Goal: Task Accomplishment & Management: Use online tool/utility

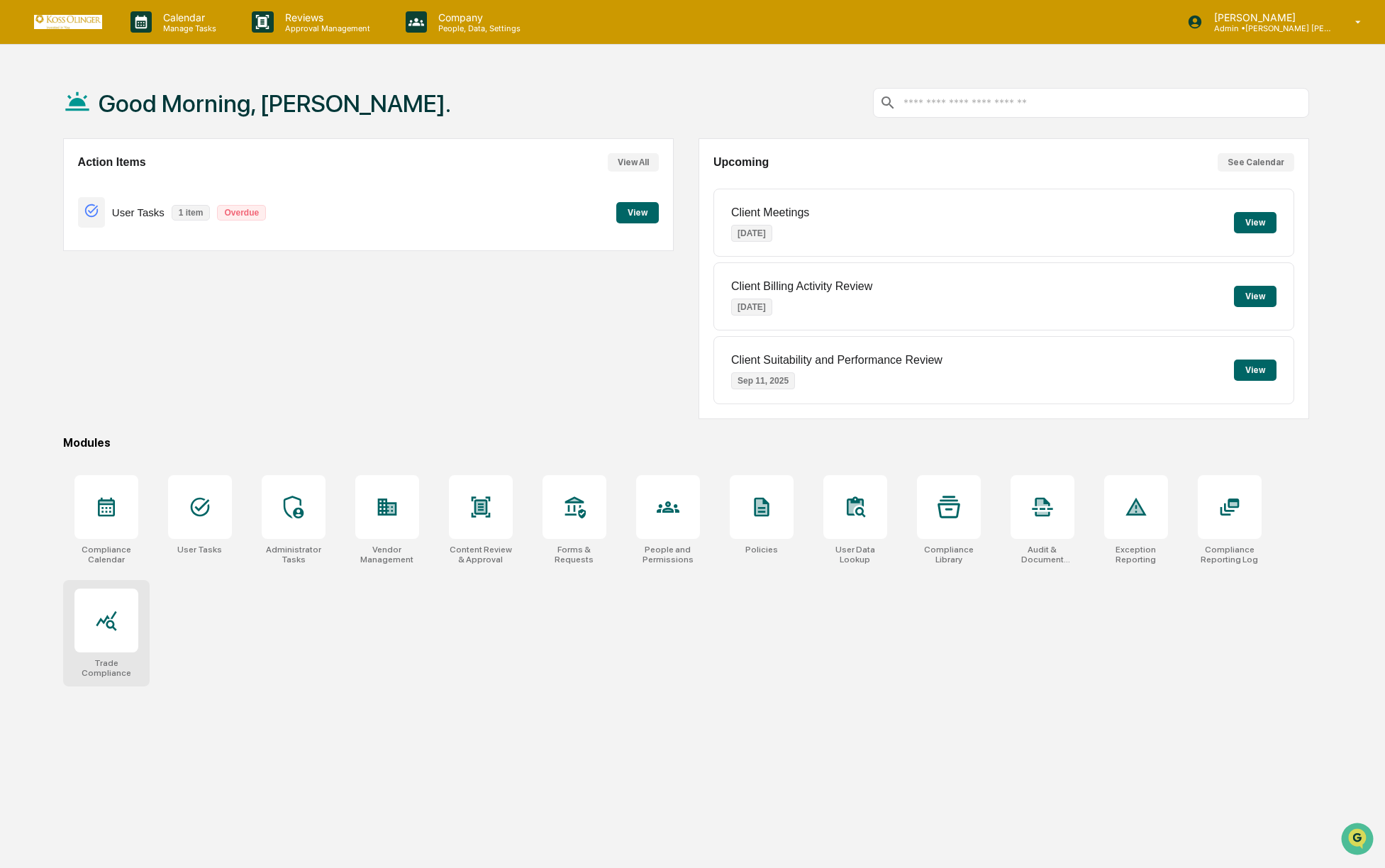
click at [97, 633] on div at bounding box center [106, 620] width 64 height 64
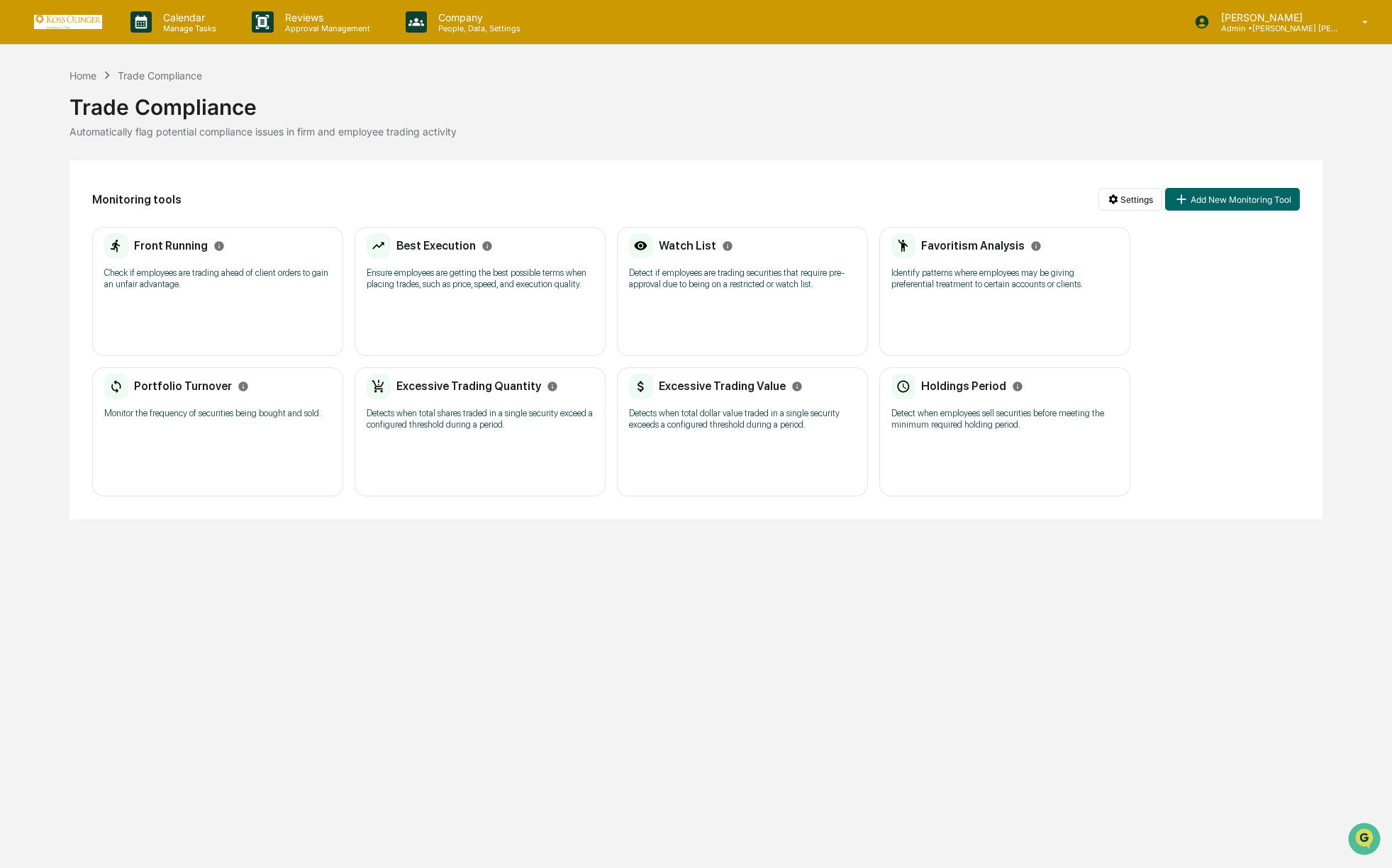
click at [76, 26] on img at bounding box center [68, 21] width 68 height 14
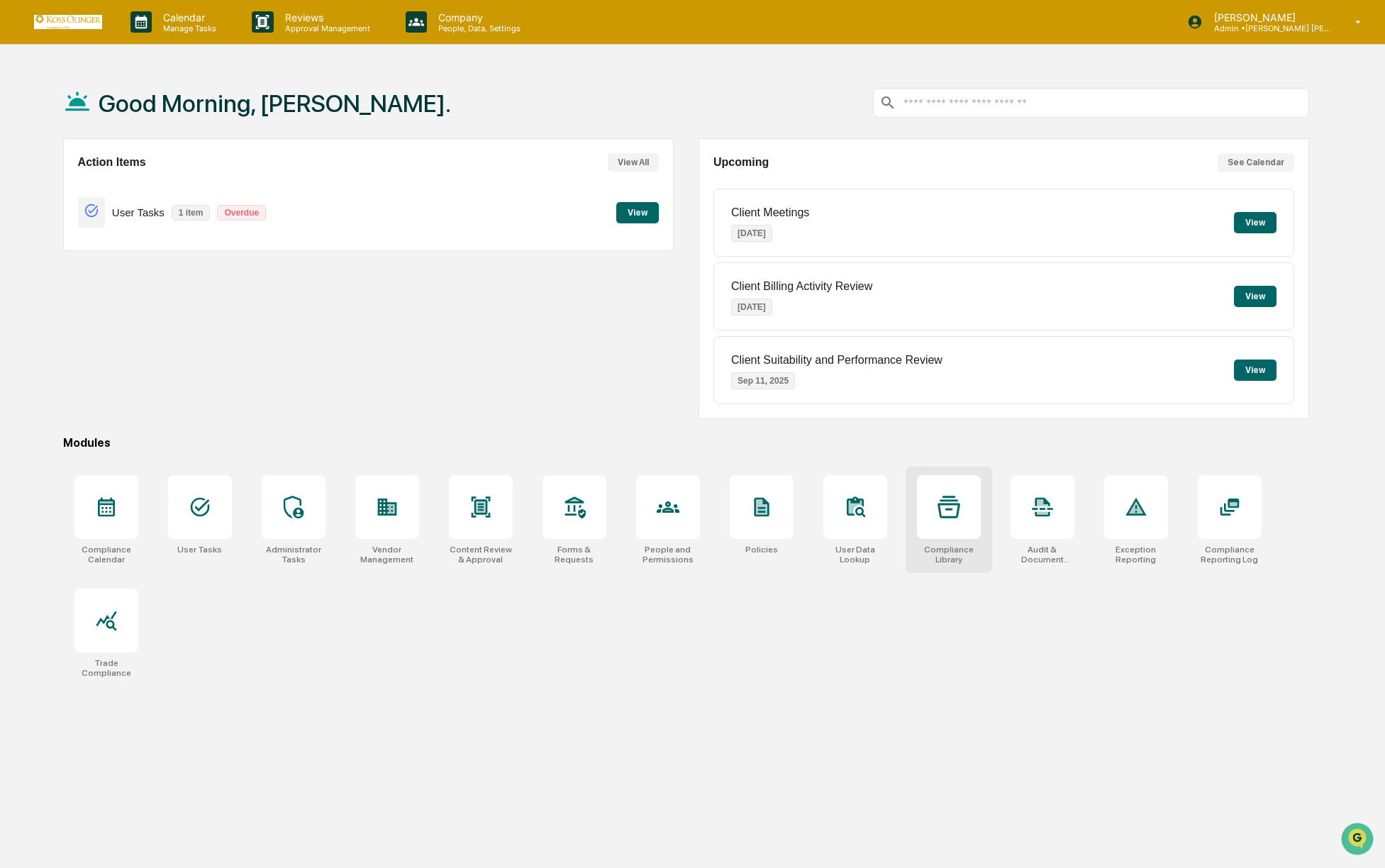
click at [953, 524] on div at bounding box center [949, 507] width 64 height 64
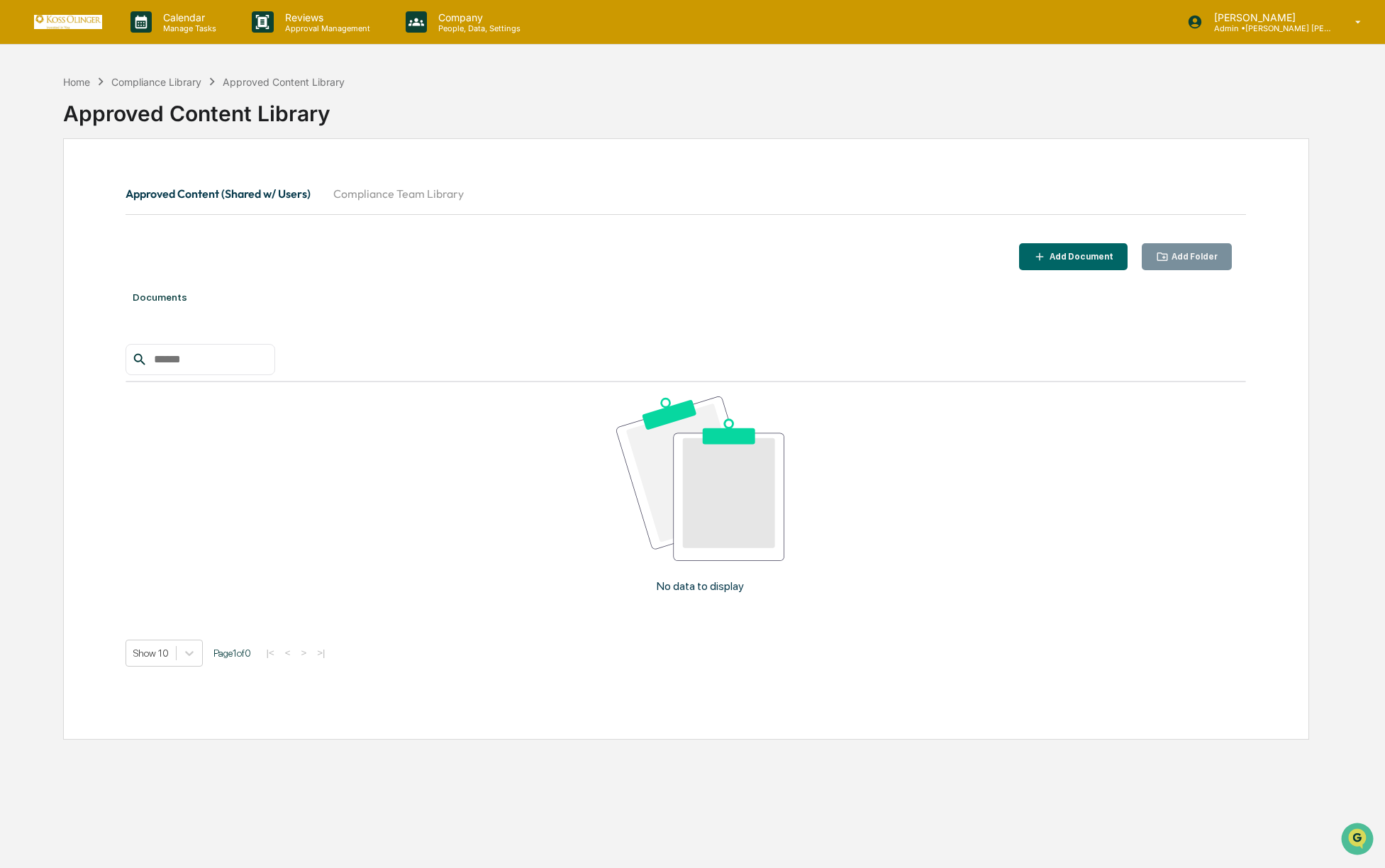
click at [82, 20] on img at bounding box center [68, 21] width 68 height 14
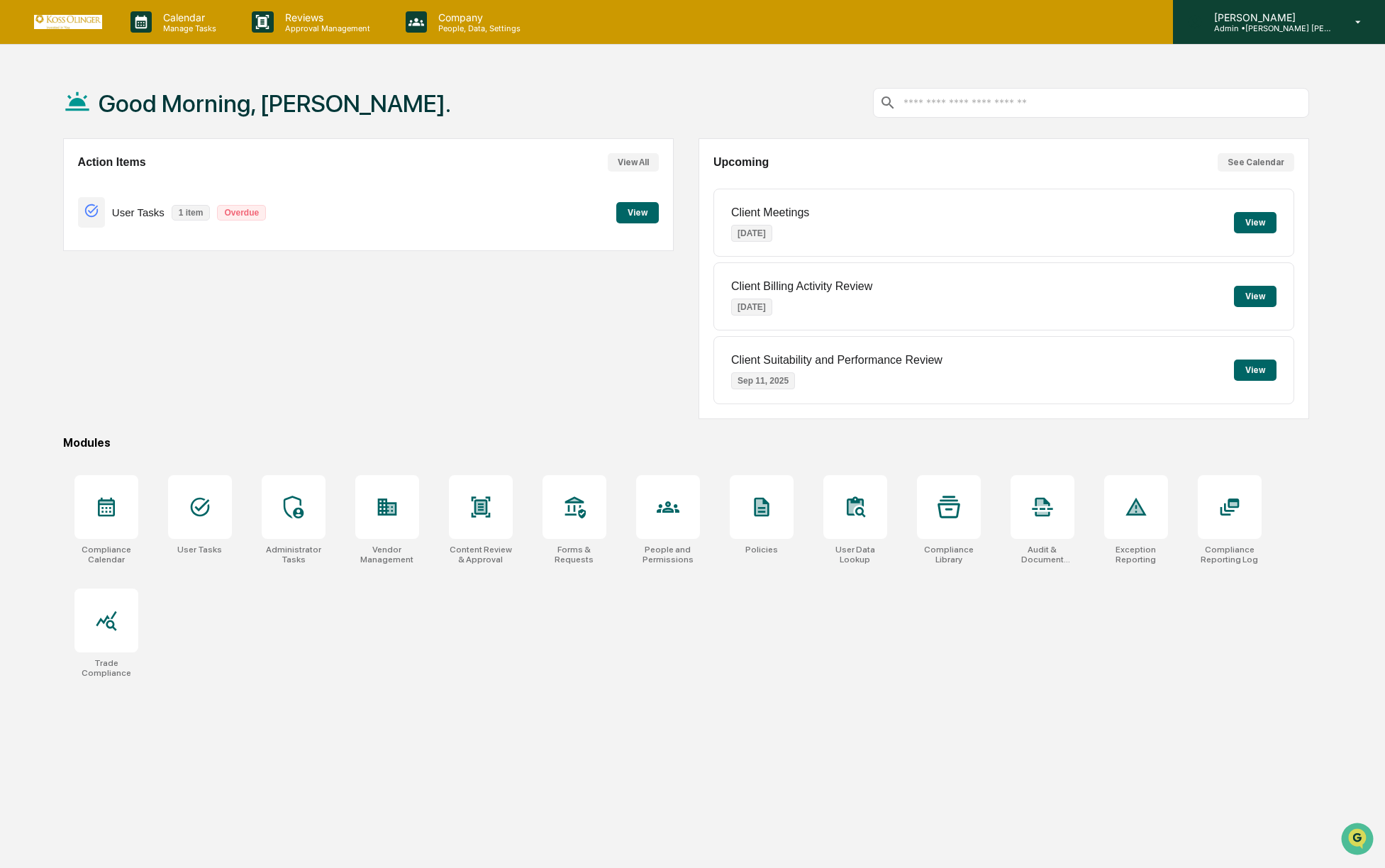
click at [1267, 0] on div "Brandon Hord Admin • Koss Olinger Consulting, LLC" at bounding box center [1280, 22] width 212 height 44
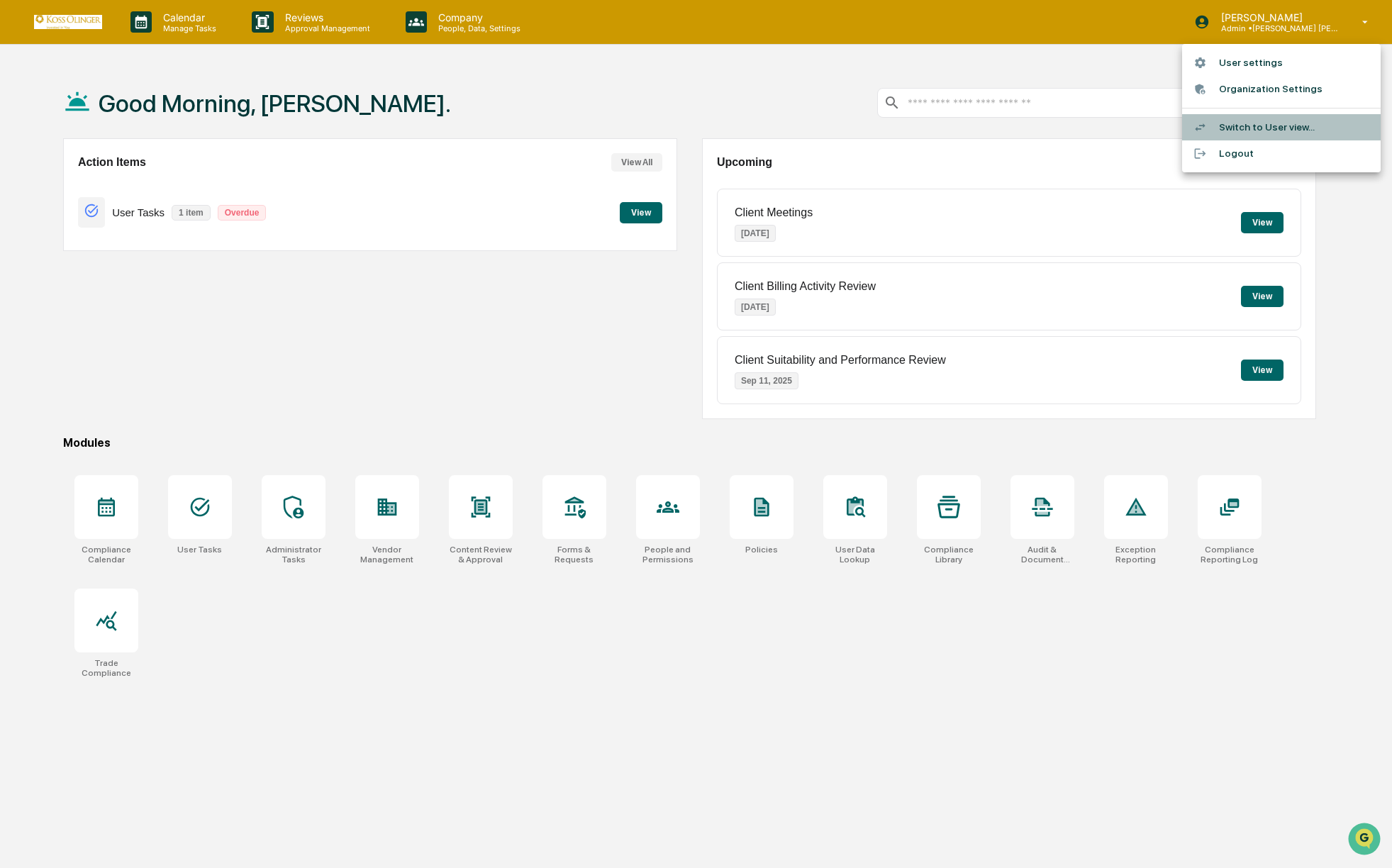
click at [1274, 117] on li "Switch to User view..." at bounding box center [1281, 127] width 199 height 26
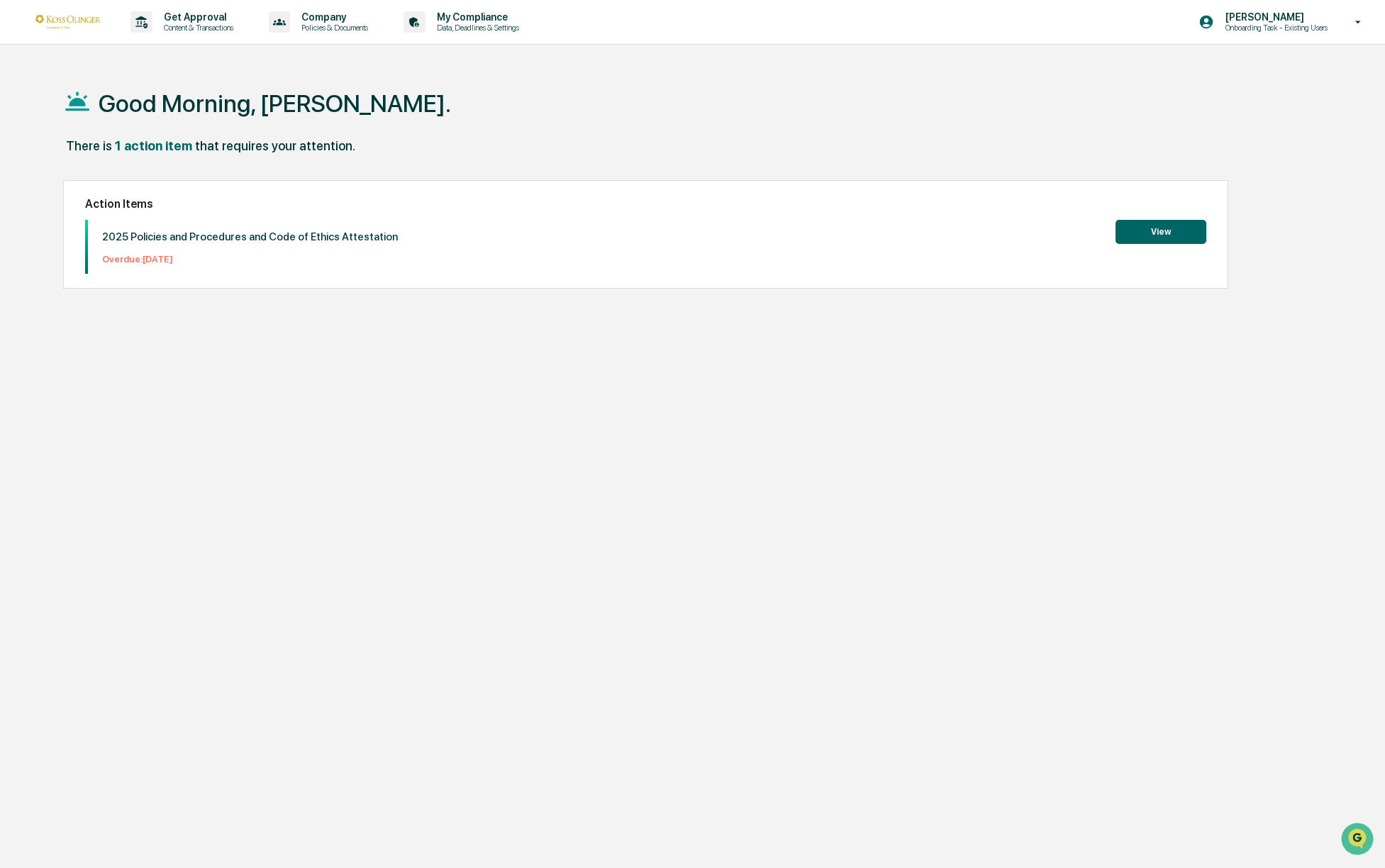
click at [1159, 230] on button "View" at bounding box center [1161, 232] width 91 height 24
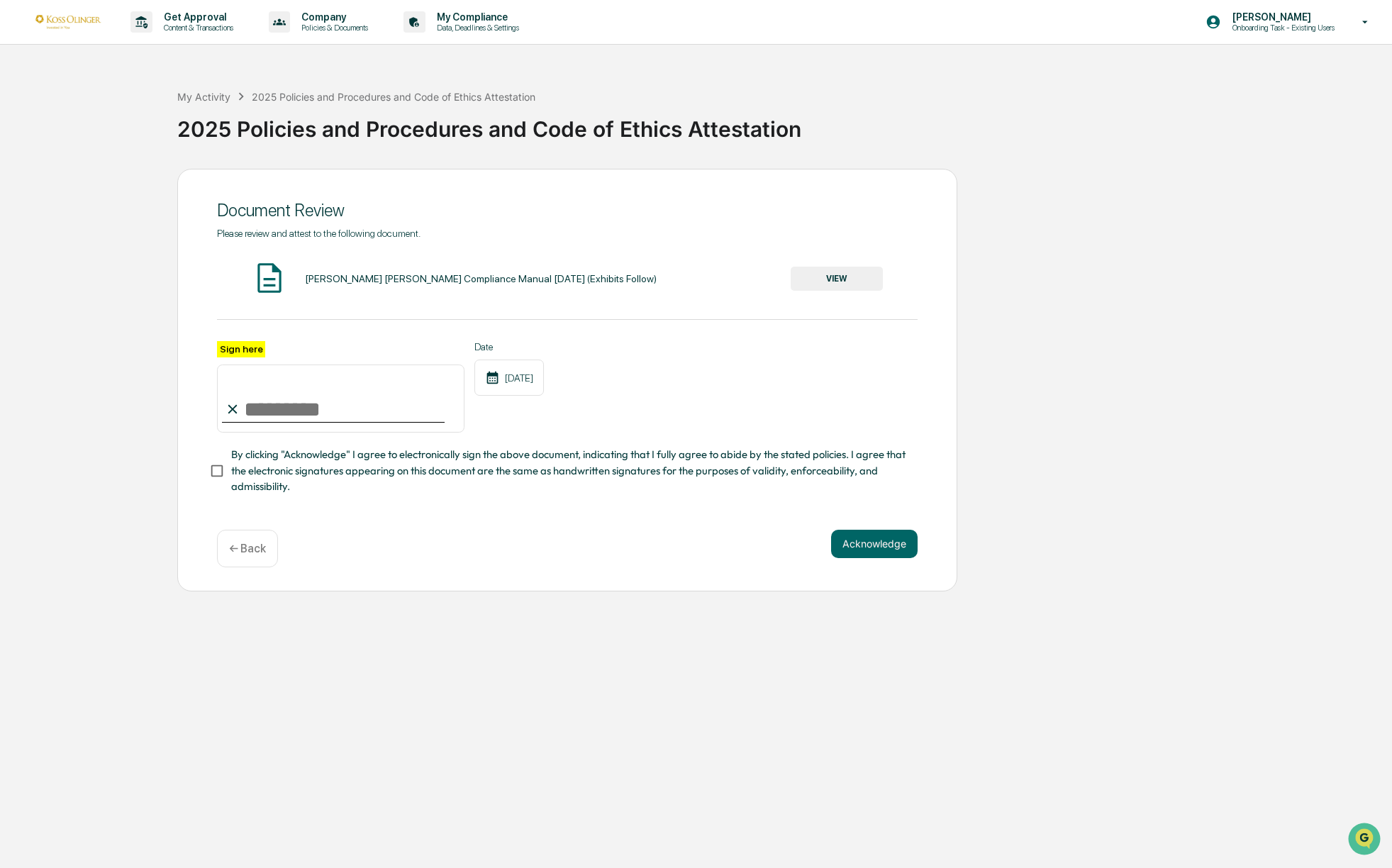
click at [69, 24] on img at bounding box center [68, 21] width 68 height 14
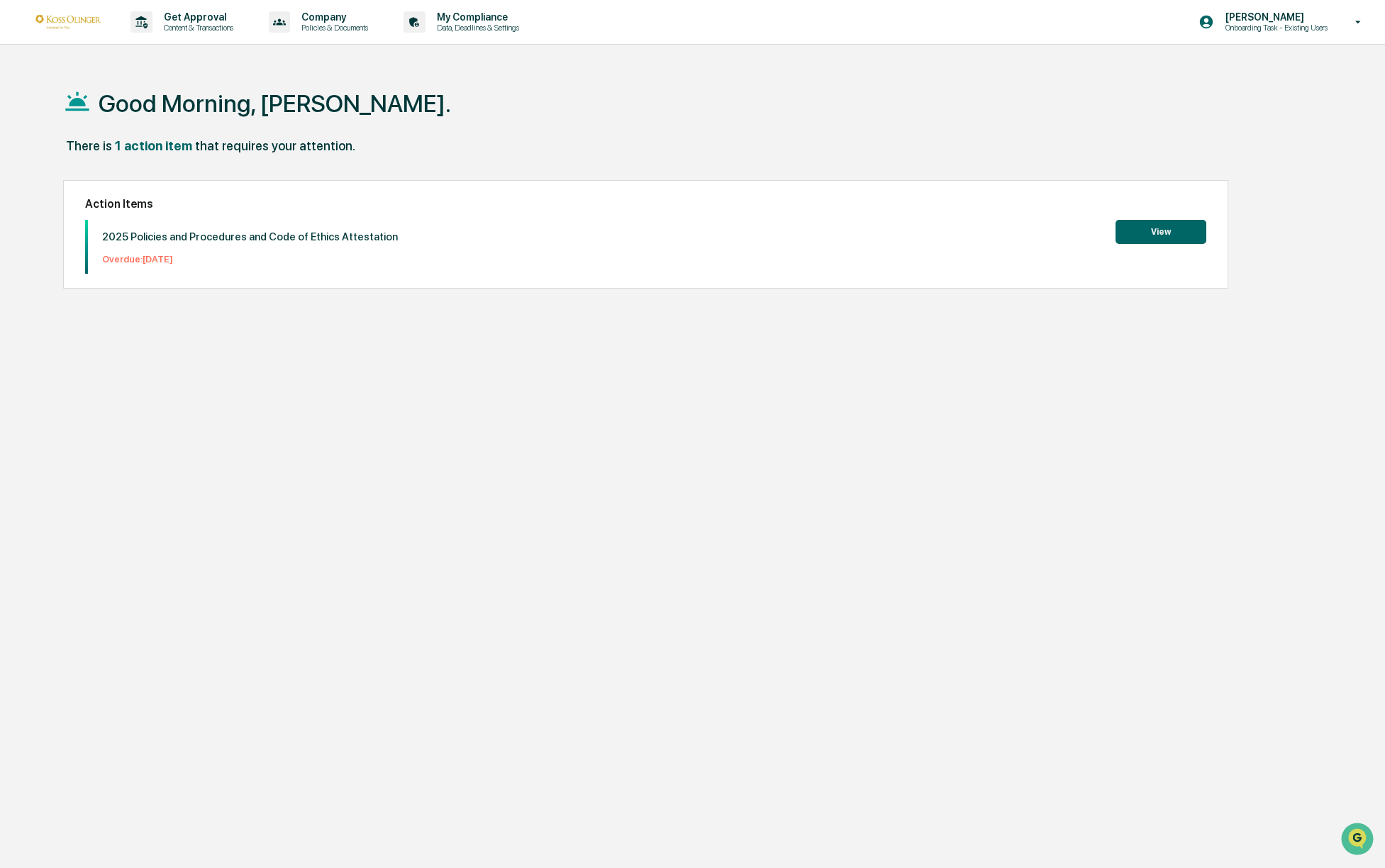
click at [1162, 226] on button "View" at bounding box center [1161, 232] width 91 height 24
